Goal: Task Accomplishment & Management: Manage account settings

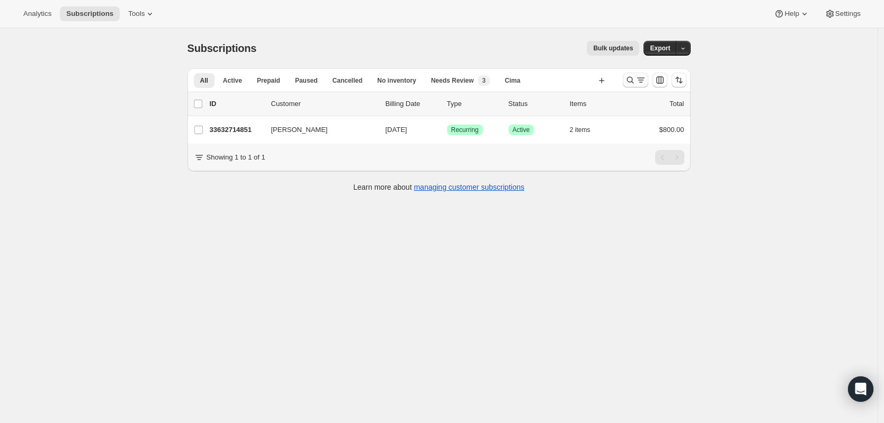
click at [635, 78] on icon "Search and filter results" at bounding box center [630, 80] width 11 height 11
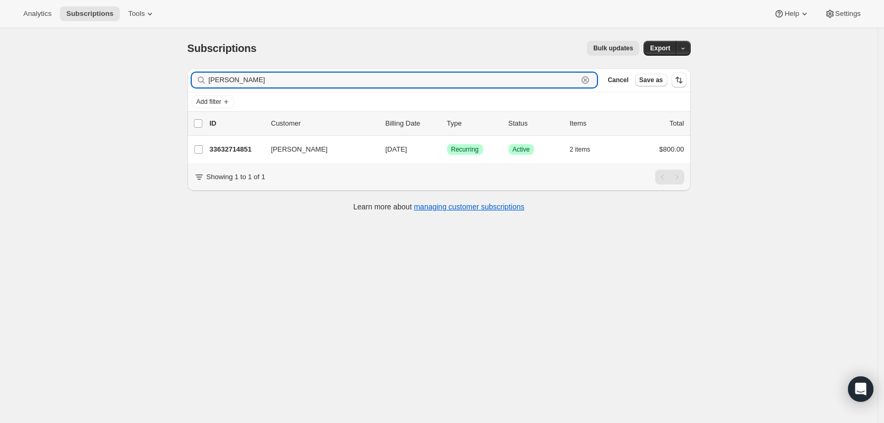
click at [590, 82] on icon "button" at bounding box center [585, 80] width 11 height 11
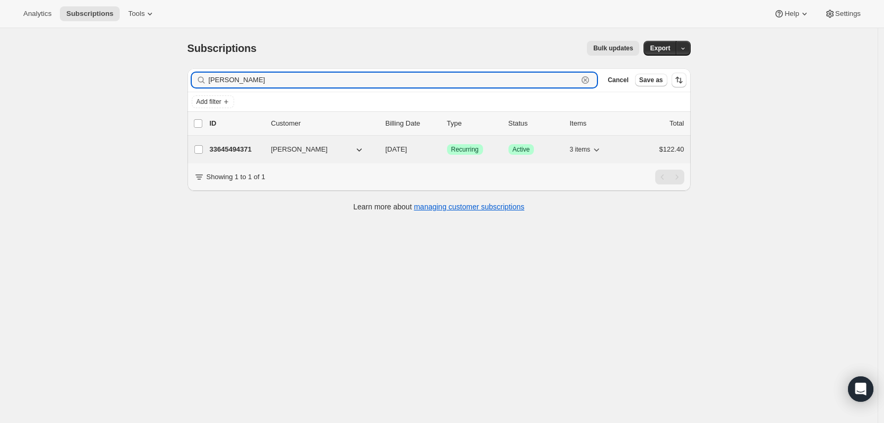
type input "[PERSON_NAME]"
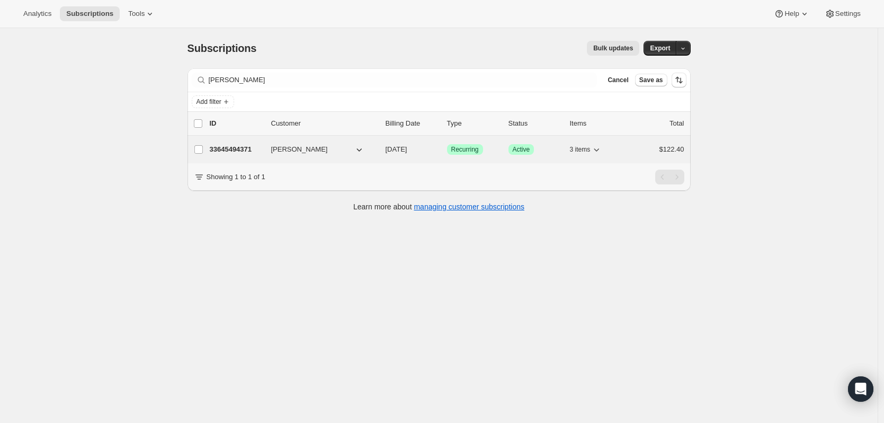
click at [231, 154] on p "33645494371" at bounding box center [236, 149] width 53 height 11
